Goal: Task Accomplishment & Management: Manage account settings

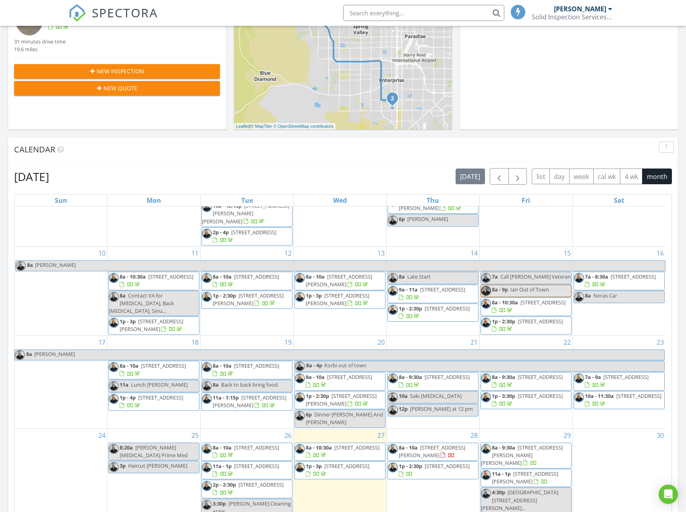
scroll to position [240, 0]
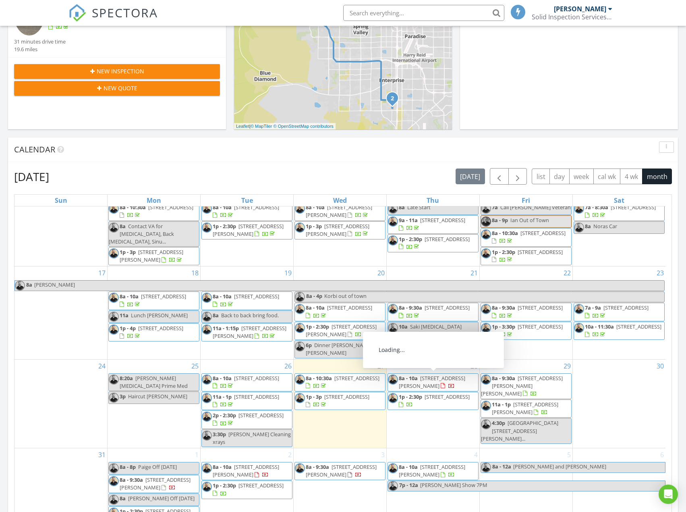
click at [420, 386] on span "704 Cypress Meadows Ln, Las Vegas 89144" at bounding box center [432, 381] width 66 height 15
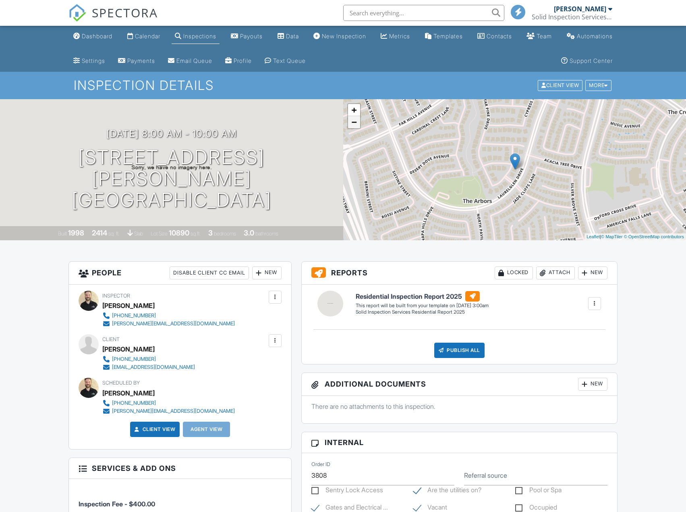
click at [358, 124] on link "−" at bounding box center [354, 122] width 12 height 12
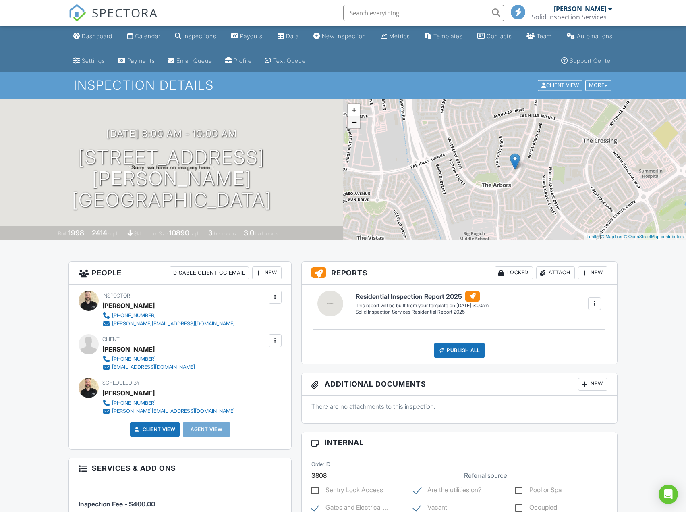
click at [358, 124] on link "−" at bounding box center [354, 122] width 12 height 12
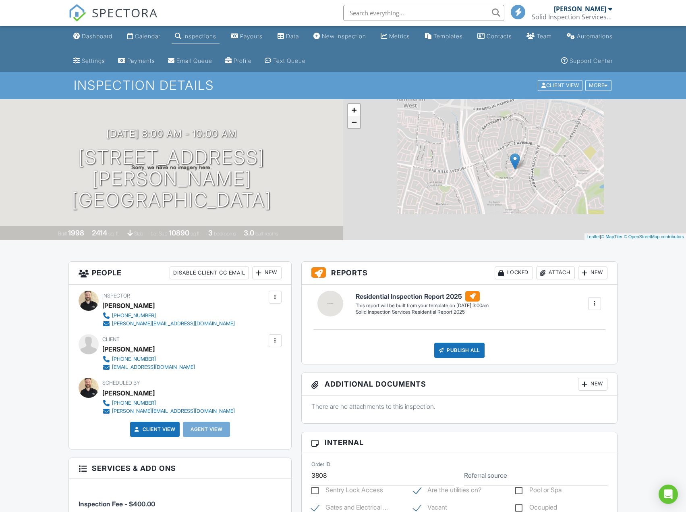
click at [358, 124] on link "−" at bounding box center [354, 122] width 12 height 12
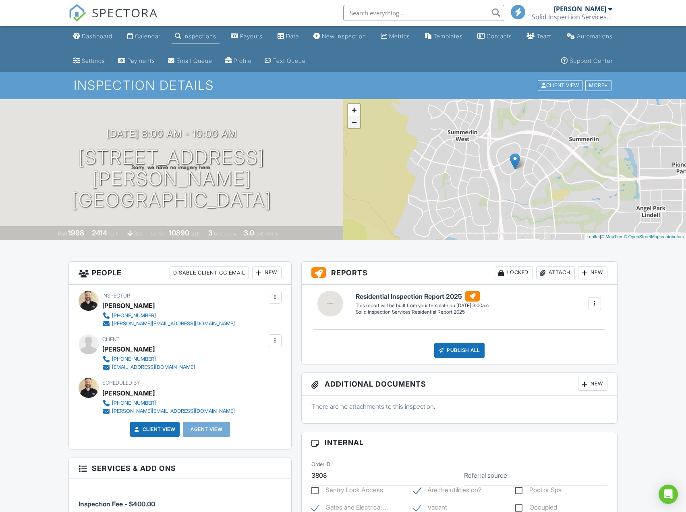
click at [358, 124] on link "−" at bounding box center [354, 122] width 12 height 12
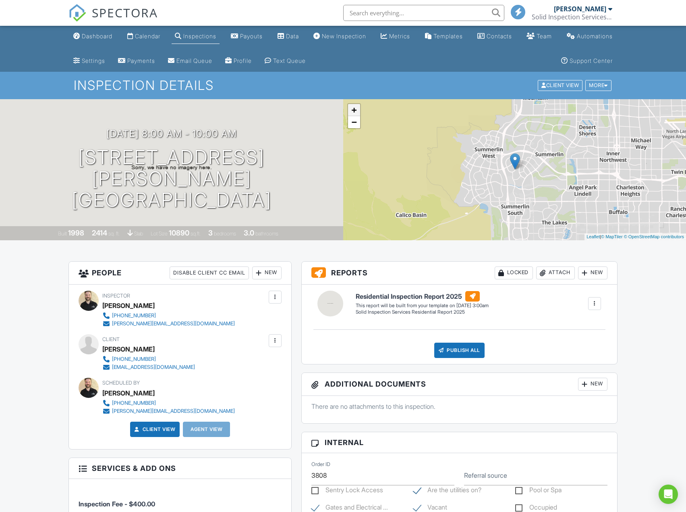
click at [359, 108] on link "+" at bounding box center [354, 110] width 12 height 12
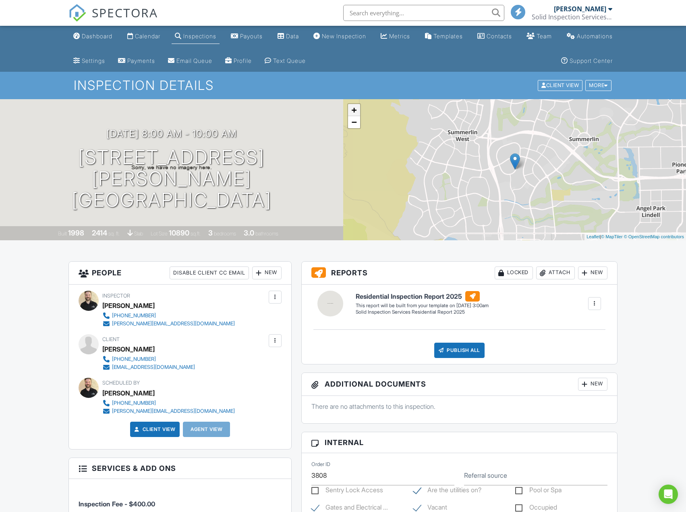
click at [359, 108] on link "+" at bounding box center [354, 110] width 12 height 12
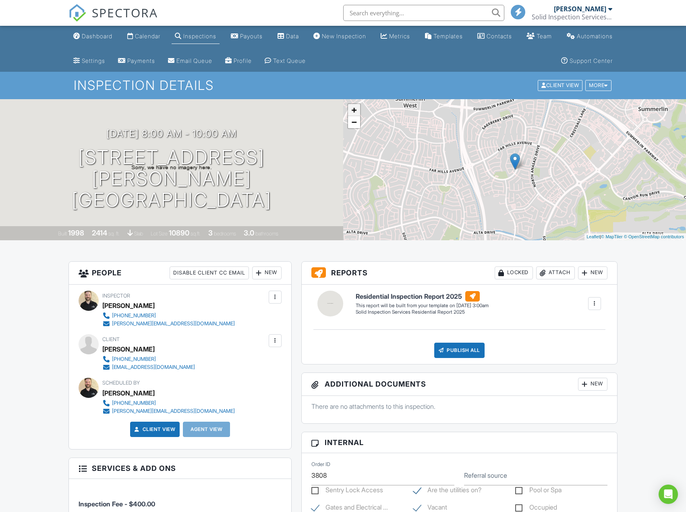
click at [359, 108] on link "+" at bounding box center [354, 110] width 12 height 12
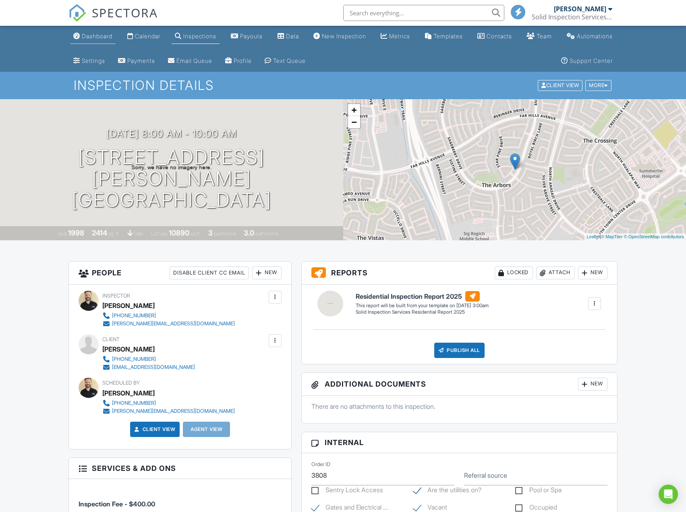
click at [83, 36] on div "Dashboard" at bounding box center [97, 36] width 31 height 7
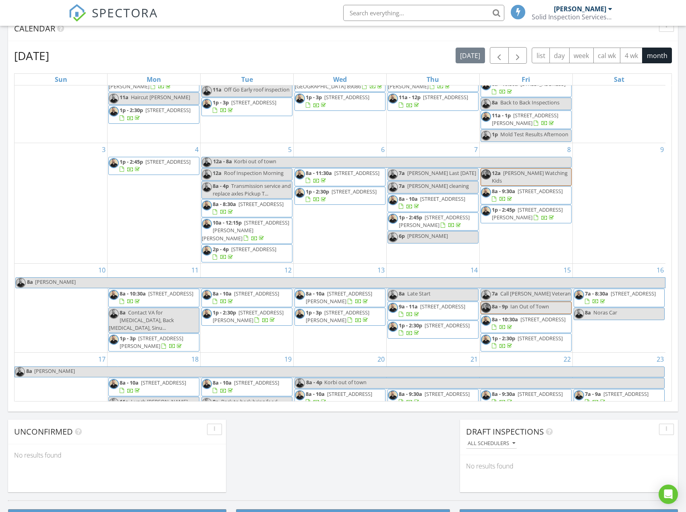
scroll to position [240, 0]
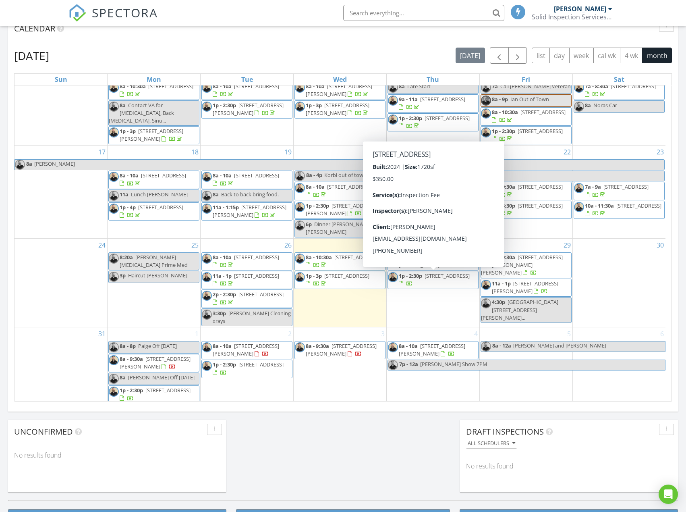
click at [428, 279] on span "4207 Juniper Pear Ave, Las Vegas 89141" at bounding box center [447, 275] width 45 height 7
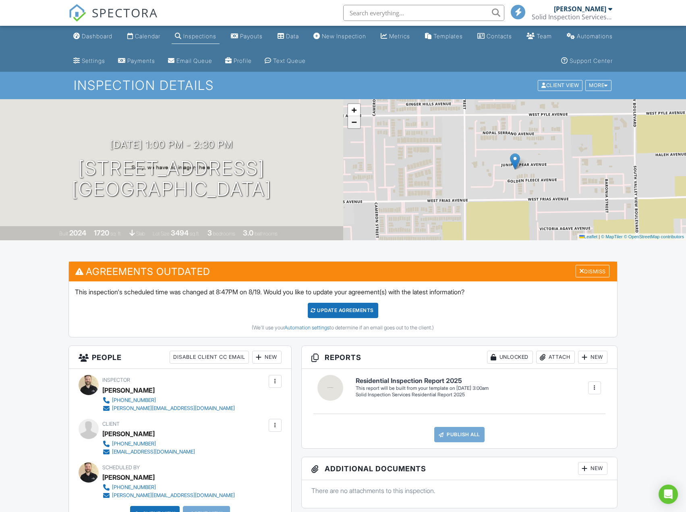
click at [357, 124] on span "−" at bounding box center [353, 122] width 5 height 10
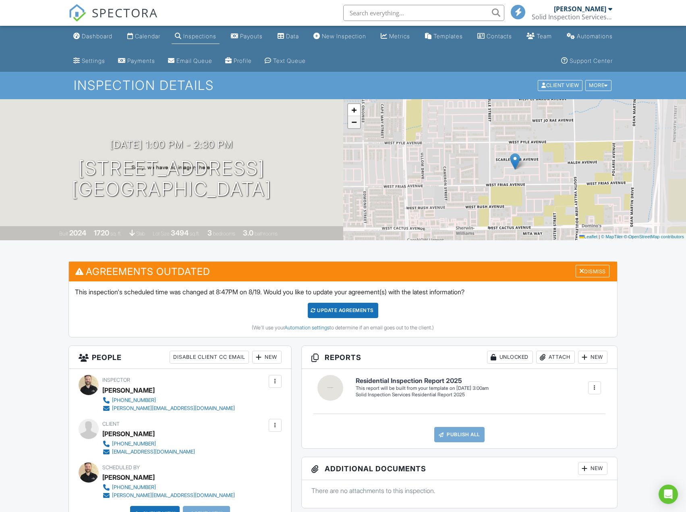
click at [357, 124] on span "−" at bounding box center [353, 122] width 5 height 10
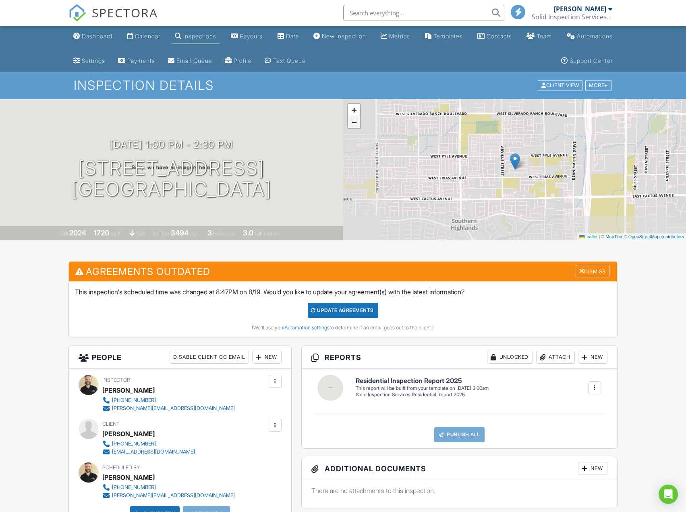
click at [357, 124] on span "−" at bounding box center [353, 122] width 5 height 10
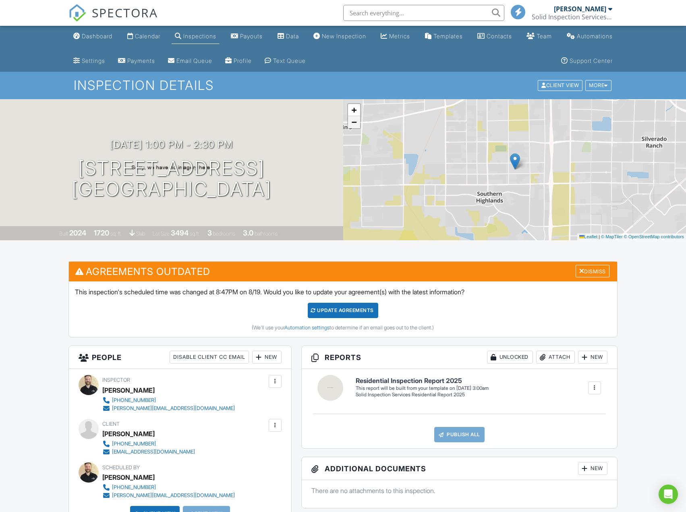
click at [357, 124] on span "−" at bounding box center [353, 122] width 5 height 10
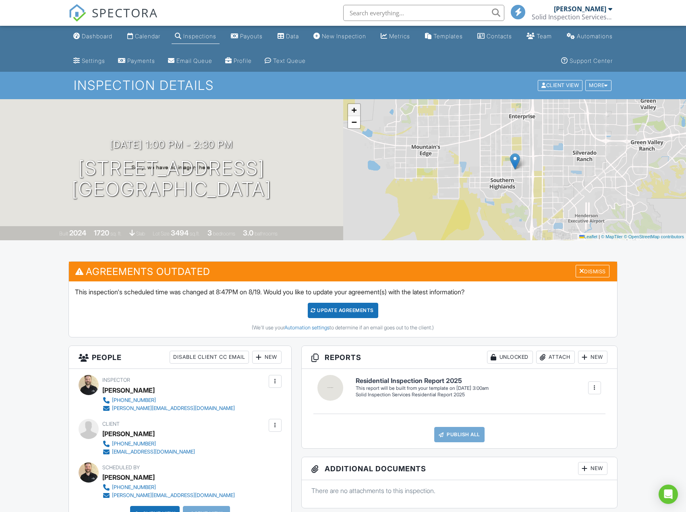
click at [356, 112] on span "+" at bounding box center [353, 110] width 5 height 10
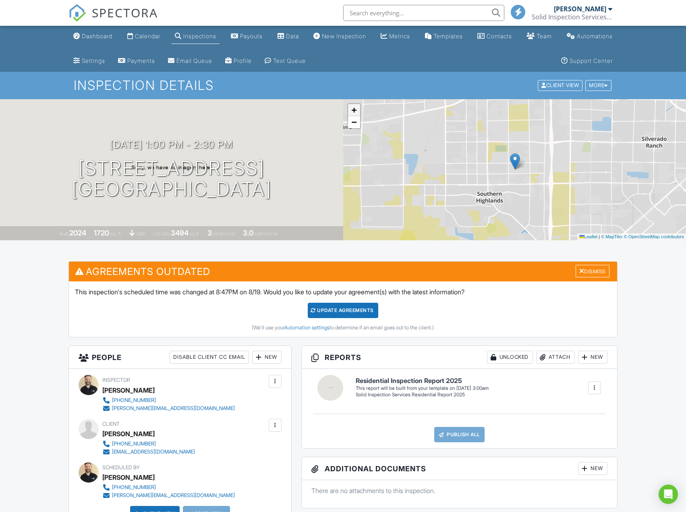
click at [356, 112] on span "+" at bounding box center [353, 110] width 5 height 10
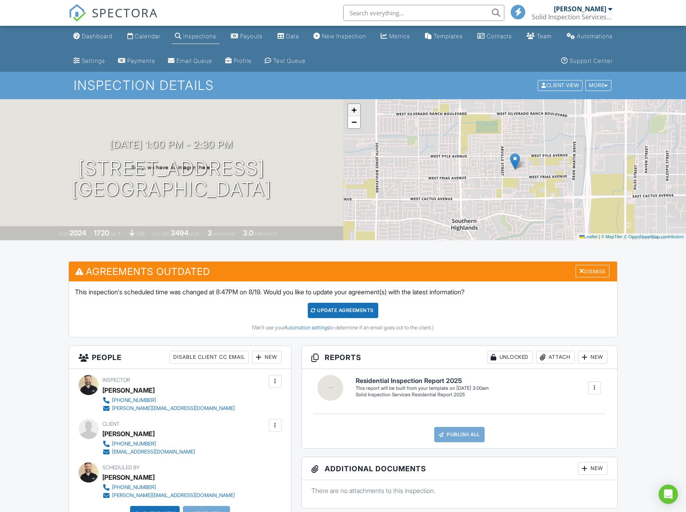
click at [356, 112] on span "+" at bounding box center [353, 110] width 5 height 10
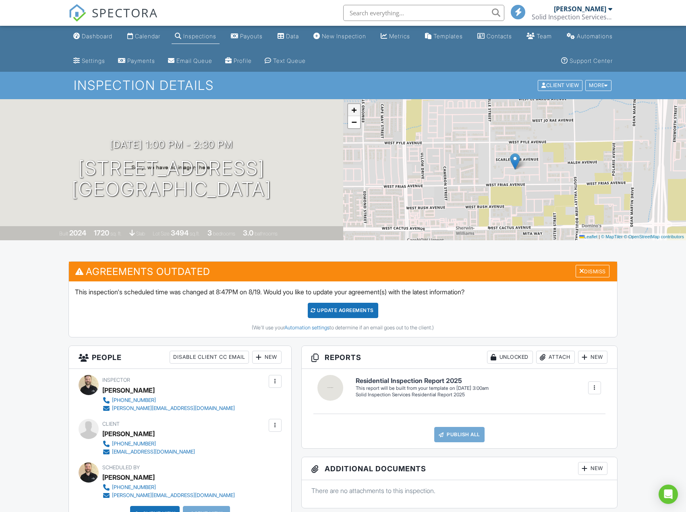
click at [356, 111] on span "+" at bounding box center [353, 110] width 5 height 10
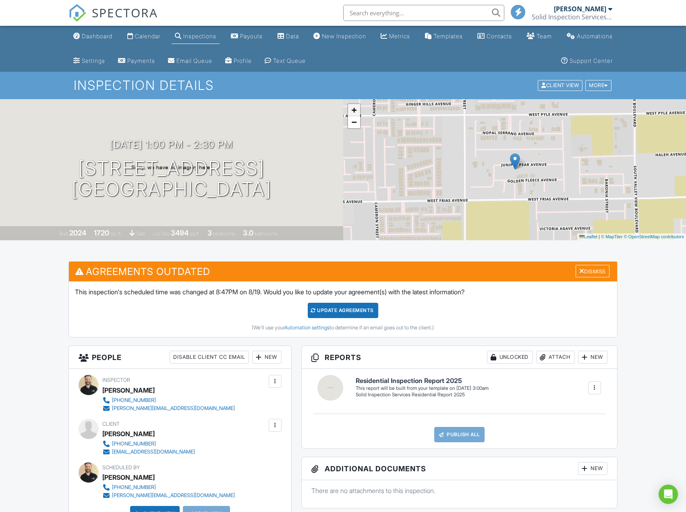
click at [357, 110] on span "+" at bounding box center [353, 110] width 5 height 10
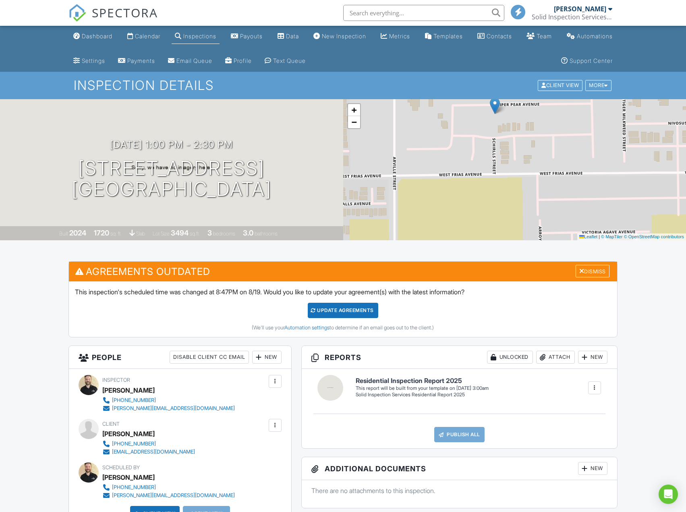
drag, startPoint x: 493, startPoint y: 205, endPoint x: 473, endPoint y: 149, distance: 59.1
click at [473, 149] on div "+ − Leaflet | © MapTiler © OpenStreetMap contributors" at bounding box center [514, 169] width 343 height 141
click at [86, 38] on div "Dashboard" at bounding box center [97, 36] width 31 height 7
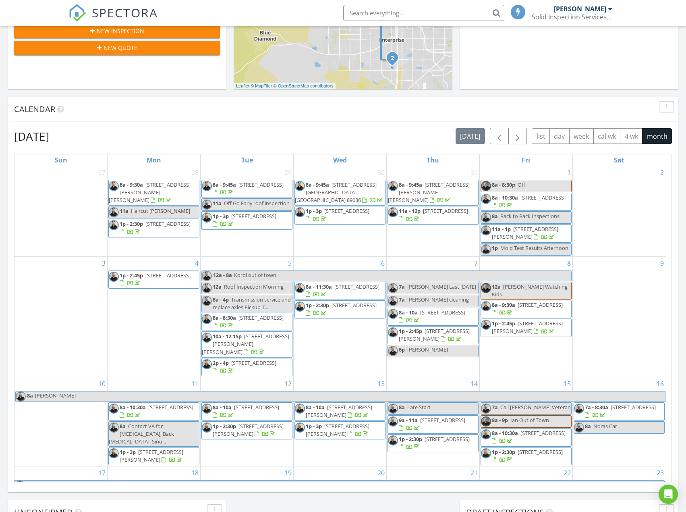
scroll to position [240, 0]
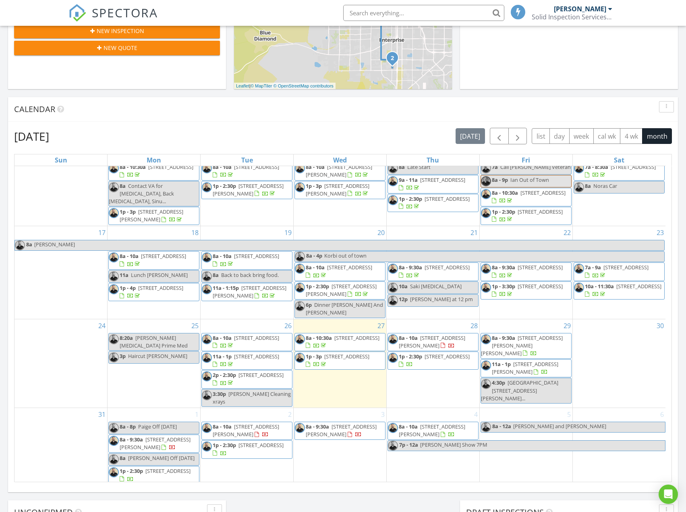
click at [507, 363] on span "2843 Geary Pl 3107, Las Vegas 89109" at bounding box center [525, 367] width 66 height 15
